Goal: Find specific page/section: Find specific page/section

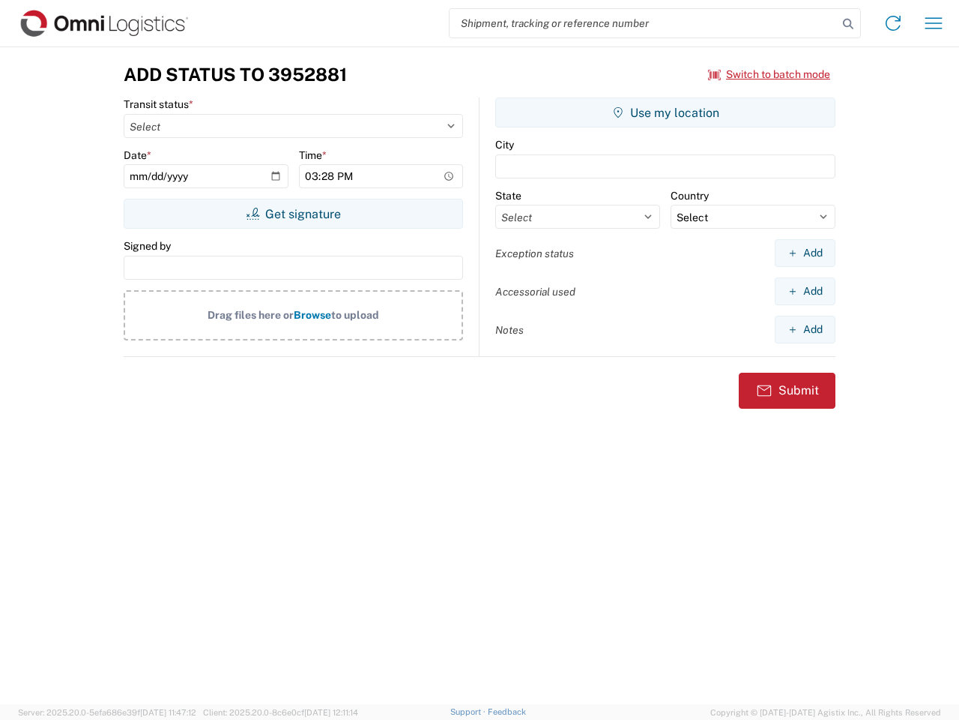
click at [644, 23] on input "search" at bounding box center [644, 23] width 388 height 28
click at [848, 24] on icon at bounding box center [848, 23] width 21 height 21
click at [893, 23] on icon at bounding box center [893, 23] width 24 height 24
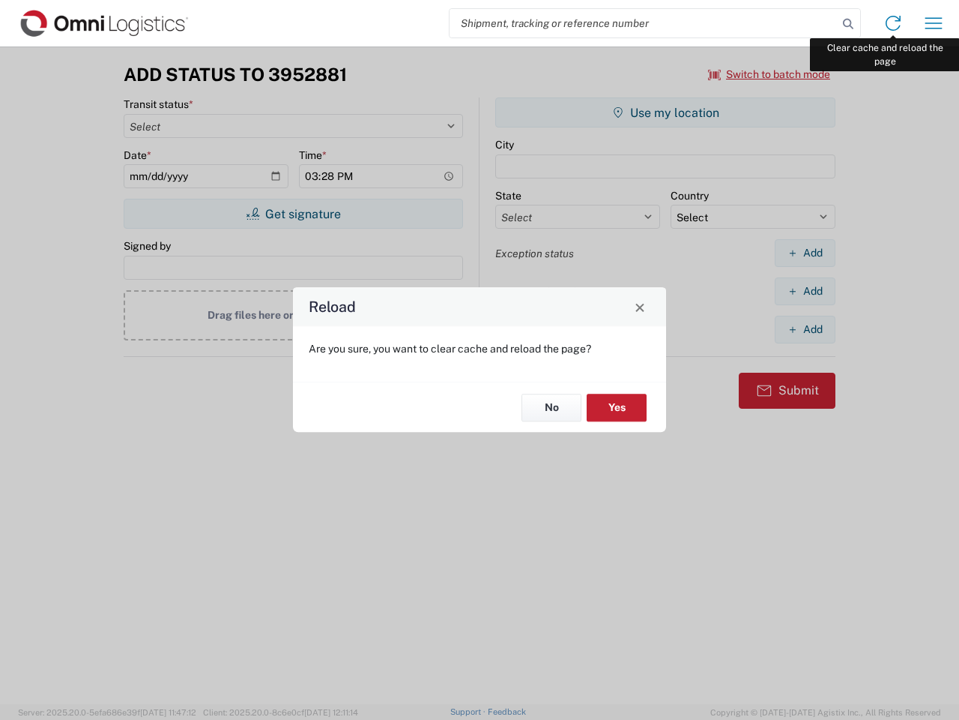
click at [934, 23] on div "Reload Are you sure, you want to clear cache and reload the page? No Yes" at bounding box center [479, 360] width 959 height 720
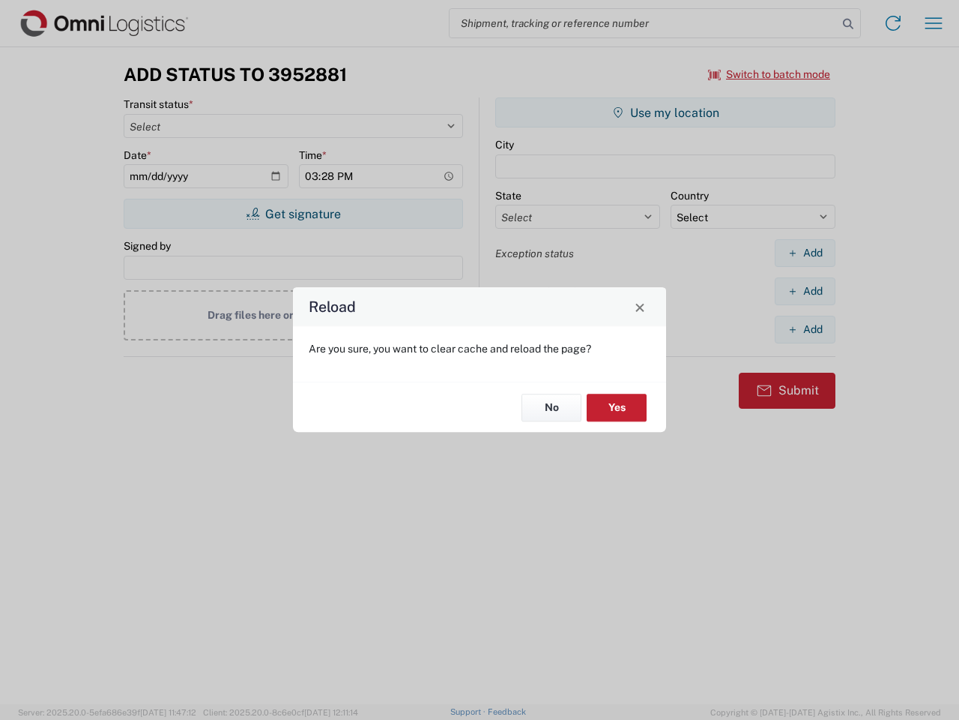
click at [770, 74] on div "Reload Are you sure, you want to clear cache and reload the page? No Yes" at bounding box center [479, 360] width 959 height 720
click at [293, 214] on div "Reload Are you sure, you want to clear cache and reload the page? No Yes" at bounding box center [479, 360] width 959 height 720
click at [666, 112] on div "Reload Are you sure, you want to clear cache and reload the page? No Yes" at bounding box center [479, 360] width 959 height 720
click at [805, 253] on div "Reload Are you sure, you want to clear cache and reload the page? No Yes" at bounding box center [479, 360] width 959 height 720
click at [805, 291] on div "Reload Are you sure, you want to clear cache and reload the page? No Yes" at bounding box center [479, 360] width 959 height 720
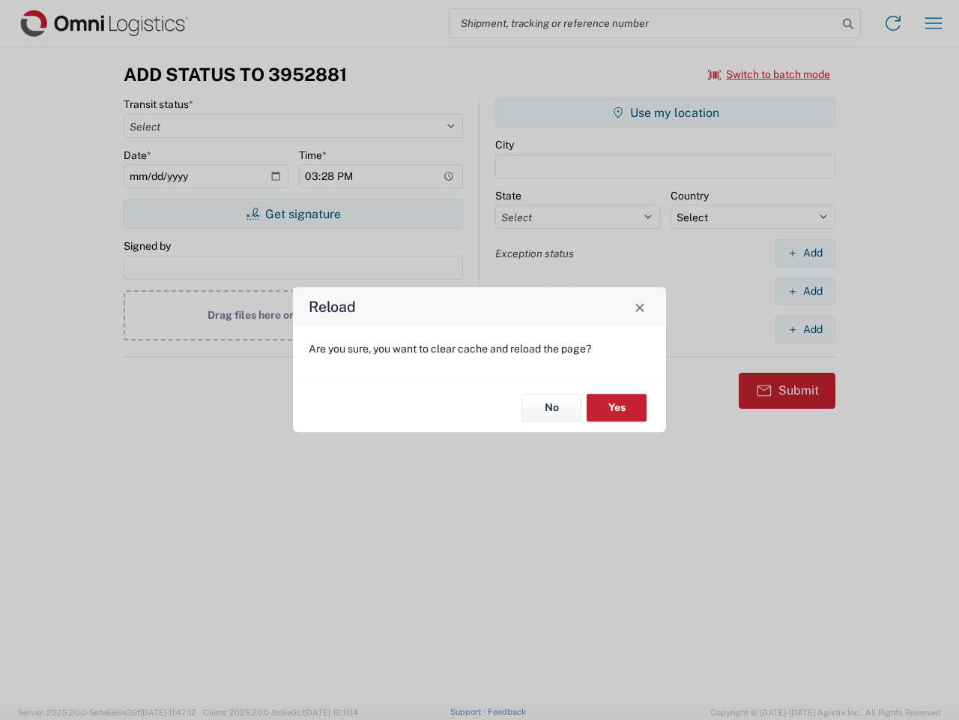
click at [805, 329] on div "Reload Are you sure, you want to clear cache and reload the page? No Yes" at bounding box center [479, 360] width 959 height 720
